Goal: Subscribe to service/newsletter

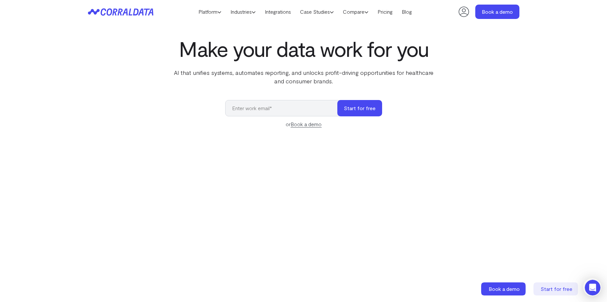
click at [300, 110] on input "email" at bounding box center [284, 108] width 119 height 16
click at [344, 107] on button "Start for free" at bounding box center [359, 108] width 45 height 16
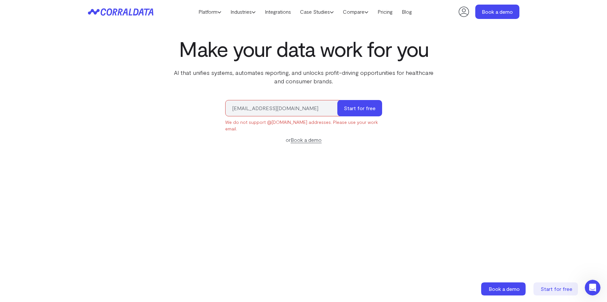
drag, startPoint x: 280, startPoint y: 109, endPoint x: 200, endPoint y: 111, distance: 80.4
click at [200, 111] on div "Make your data work for you AI that unifies systems, automates reporting, and u…" at bounding box center [303, 195] width 470 height 316
click at [337, 100] on button "Start for free" at bounding box center [359, 108] width 45 height 16
type input "[EMAIL_ADDRESS][DOMAIN_NAME]"
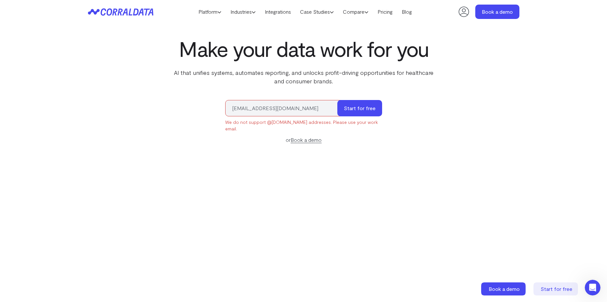
click at [337, 100] on button "Start for free" at bounding box center [359, 108] width 45 height 16
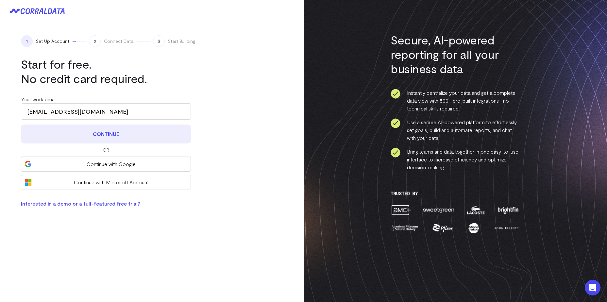
click at [127, 136] on button "Continue" at bounding box center [106, 133] width 170 height 19
